Goal: Information Seeking & Learning: Learn about a topic

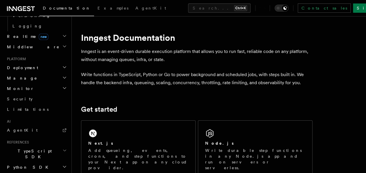
scroll to position [261, 0]
click at [29, 147] on span "TypeScript SDK" at bounding box center [34, 153] width 58 height 12
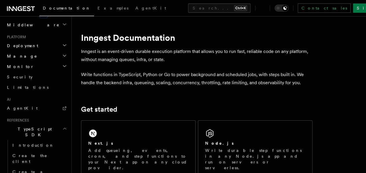
scroll to position [281, 0]
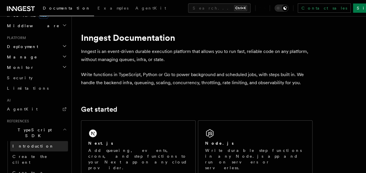
click at [25, 143] on span "Introduction" at bounding box center [33, 146] width 42 height 6
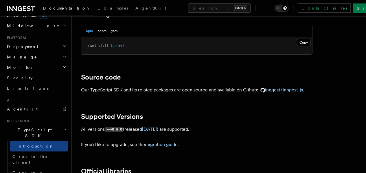
scroll to position [47, 0]
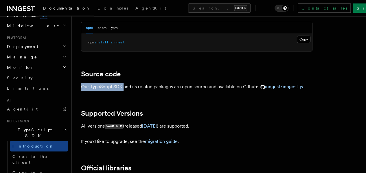
drag, startPoint x: 78, startPoint y: 85, endPoint x: 123, endPoint y: 86, distance: 44.8
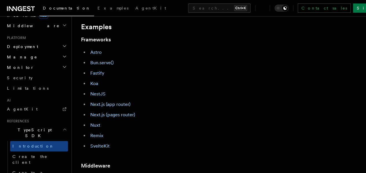
scroll to position [246, 0]
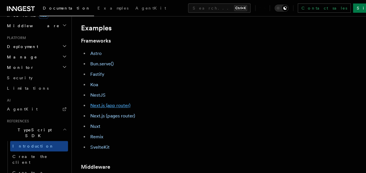
click at [117, 108] on link "Next.js (app router)" at bounding box center [110, 105] width 40 height 5
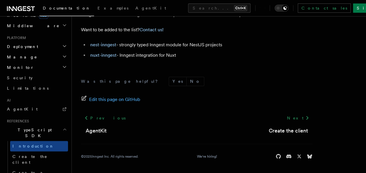
scroll to position [466, 0]
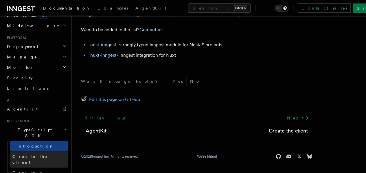
click at [31, 154] on span "Create the client" at bounding box center [29, 159] width 35 height 10
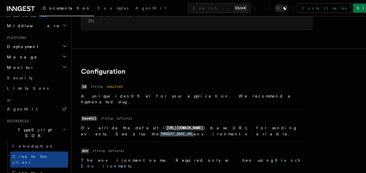
scroll to position [76, 0]
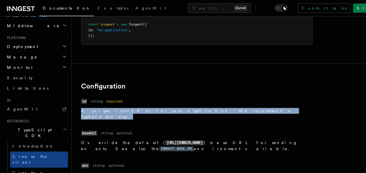
drag, startPoint x: 79, startPoint y: 118, endPoint x: 216, endPoint y: 118, distance: 137.8
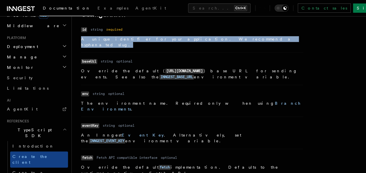
scroll to position [151, 0]
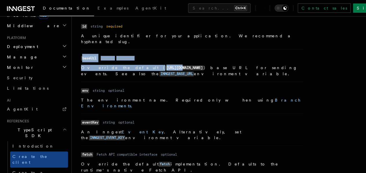
drag, startPoint x: 77, startPoint y: 60, endPoint x: 138, endPoint y: 63, distance: 60.4
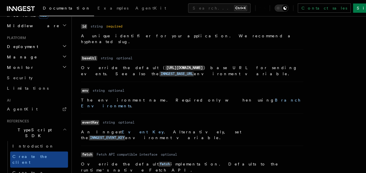
click at [138, 81] on li "Name baseUrl Type string Required optional Description Override the default ( […" at bounding box center [192, 65] width 222 height 32
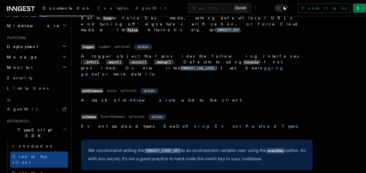
scroll to position [353, 0]
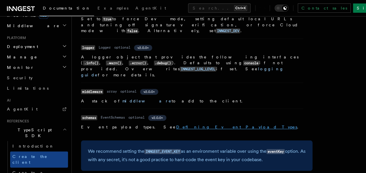
click at [176, 125] on link "Defining Event Payload Types" at bounding box center [236, 127] width 121 height 5
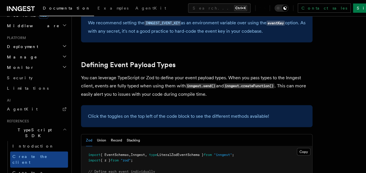
scroll to position [483, 0]
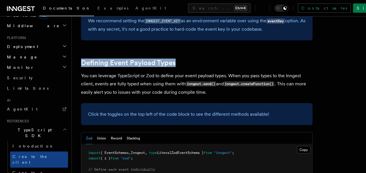
drag, startPoint x: 76, startPoint y: 27, endPoint x: 185, endPoint y: 25, distance: 109.2
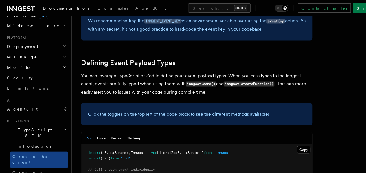
click at [183, 71] on p "You can leverage TypeScript or Zod to define your event payload types. When you…" at bounding box center [196, 83] width 231 height 25
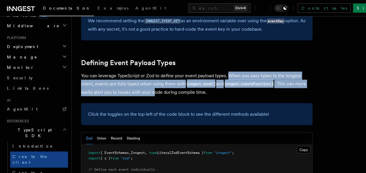
drag, startPoint x: 227, startPoint y: 44, endPoint x: 239, endPoint y: 59, distance: 19.1
click at [239, 71] on p "You can leverage TypeScript or Zod to define your event payload types. When you…" at bounding box center [196, 83] width 231 height 25
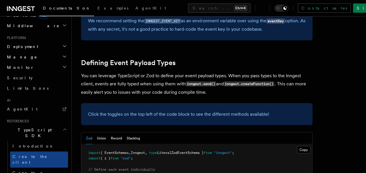
click at [181, 103] on div "Click the toggles on the top left of the code block to see the different method…" at bounding box center [196, 114] width 231 height 22
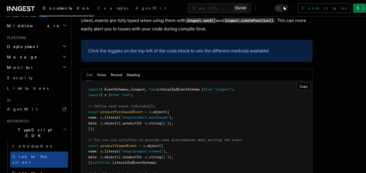
scroll to position [546, 0]
click at [98, 68] on button "Union" at bounding box center [101, 74] width 9 height 12
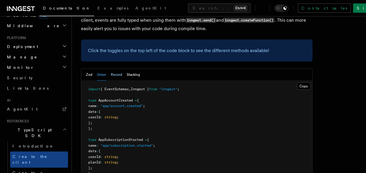
click at [114, 68] on button "Record" at bounding box center [116, 74] width 11 height 12
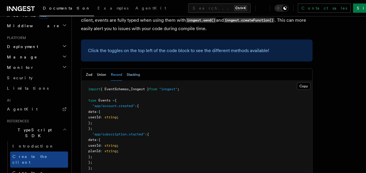
click at [131, 68] on button "Stacking" at bounding box center [133, 74] width 13 height 12
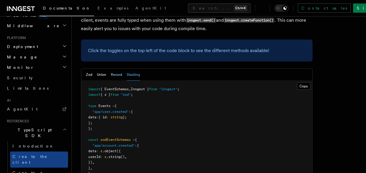
click at [119, 68] on button "Record" at bounding box center [116, 74] width 11 height 12
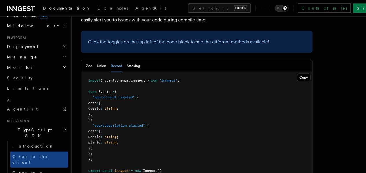
scroll to position [555, 0]
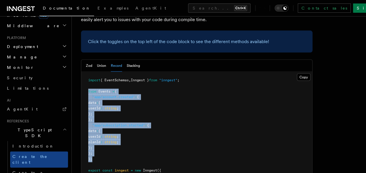
drag, startPoint x: 87, startPoint y: 60, endPoint x: 101, endPoint y: 128, distance: 69.5
click at [101, 128] on pre "import { EventSchemas , Inngest } from "inngest" ; type Events = { "app/account…" at bounding box center [196, 131] width 231 height 119
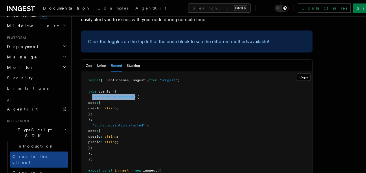
drag, startPoint x: 91, startPoint y: 65, endPoint x: 137, endPoint y: 67, distance: 45.4
click at [137, 95] on span ""app/account.created" : {" at bounding box center [113, 97] width 51 height 4
drag, startPoint x: 141, startPoint y: 66, endPoint x: 144, endPoint y: 86, distance: 20.9
click at [144, 86] on pre "import { EventSchemas , Inngest } from "inngest" ; type Events = { "app/account…" at bounding box center [196, 131] width 231 height 119
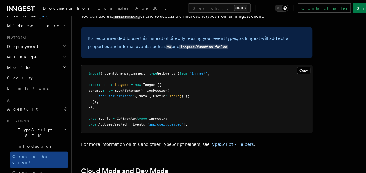
scroll to position [757, 0]
